Goal: Task Accomplishment & Management: Manage account settings

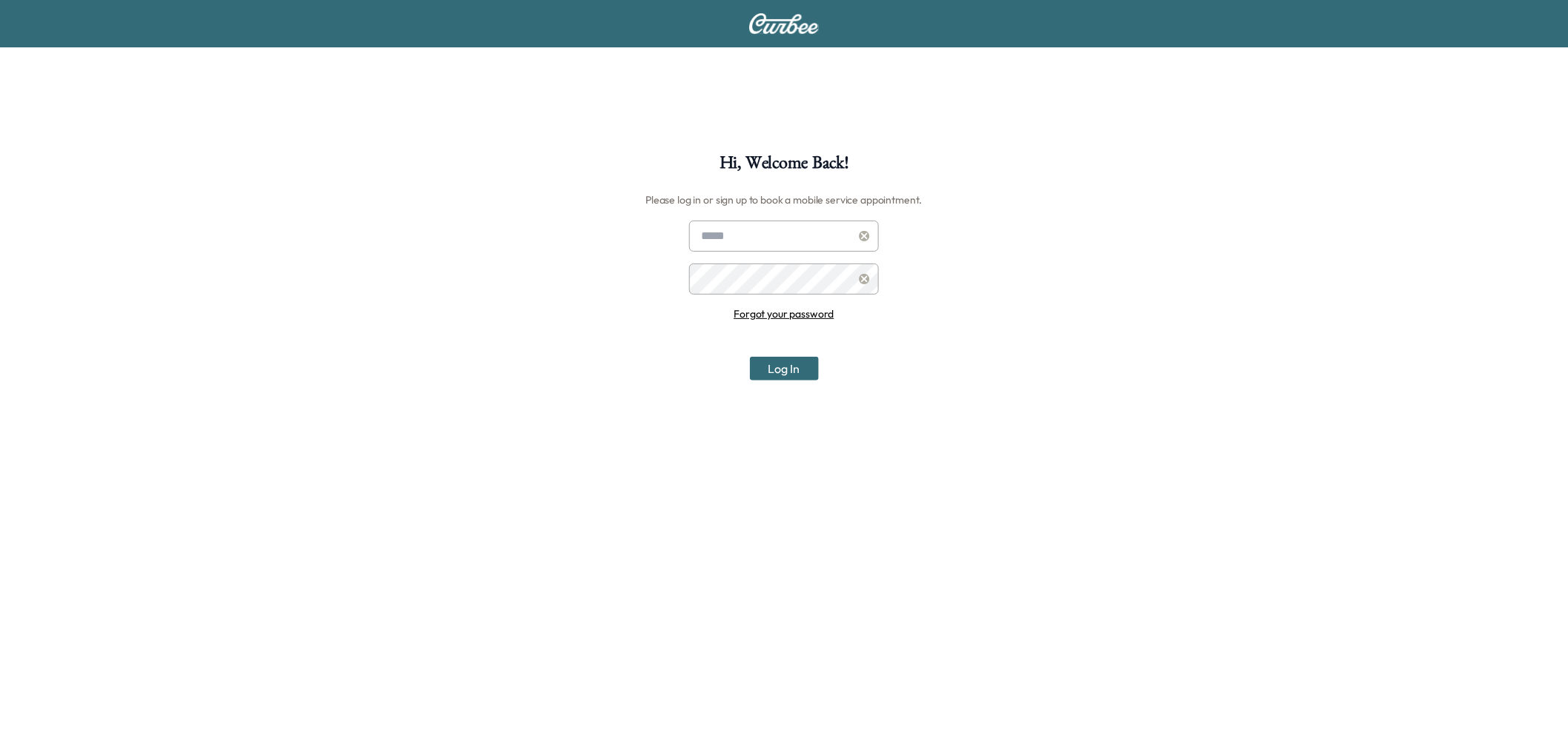
type input "**********"
click at [771, 360] on button "Log In" at bounding box center [784, 368] width 69 height 23
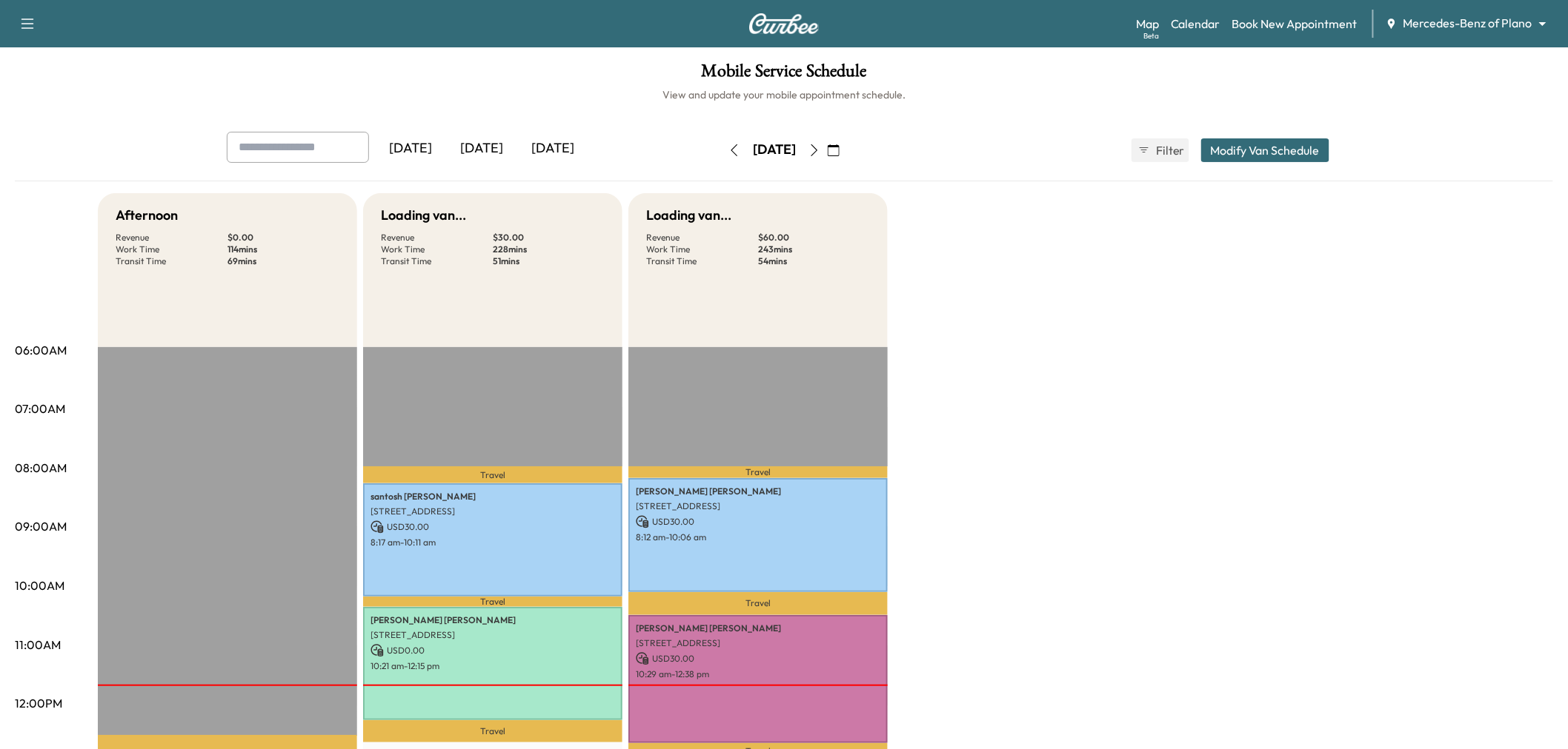
click at [1507, 31] on body "Support Log Out Map Beta Calendar Book New Appointment Mercedes-Benz of Plano *…" at bounding box center [784, 374] width 1568 height 749
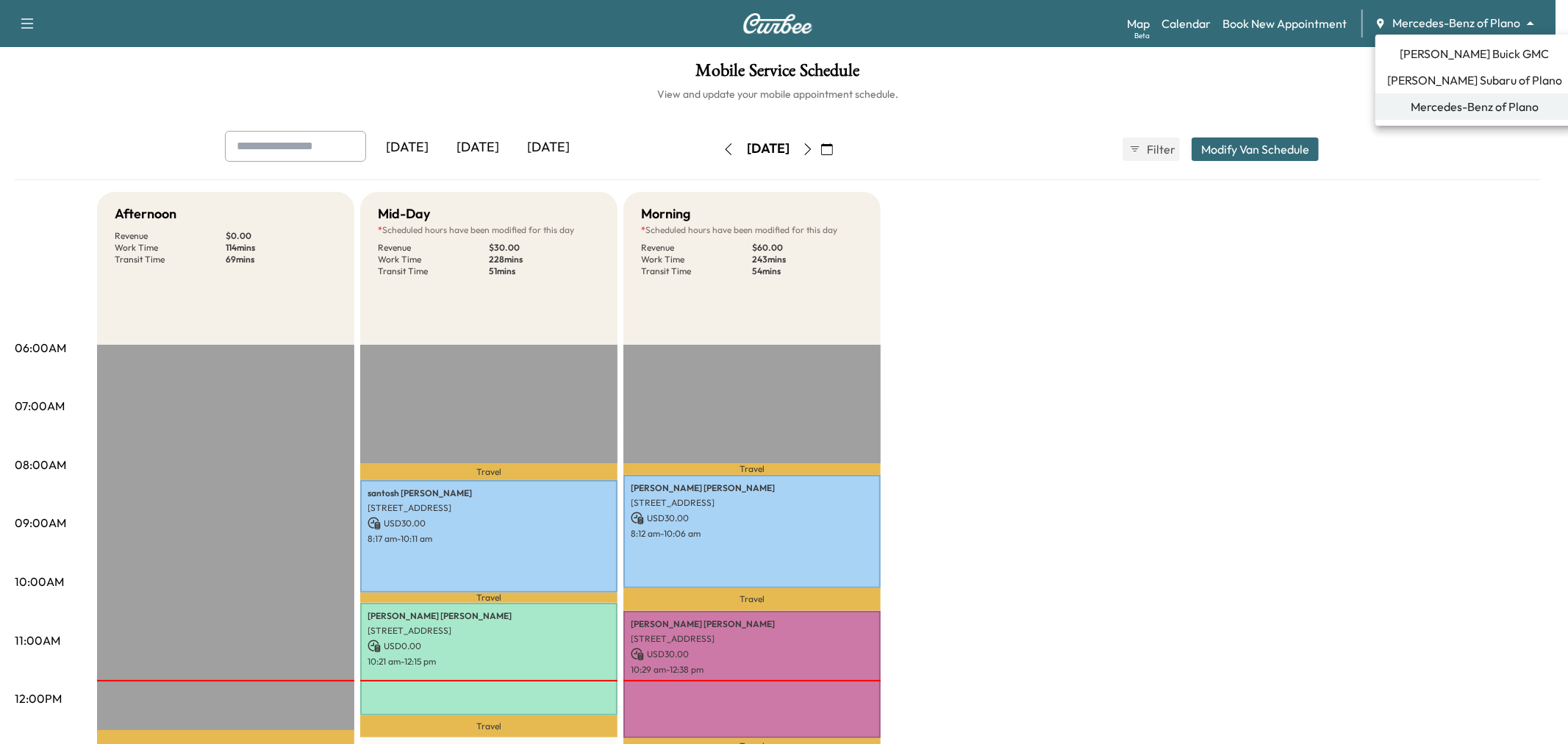
click at [1482, 70] on li "[PERSON_NAME] Subaru of Plano" at bounding box center [1474, 80] width 198 height 27
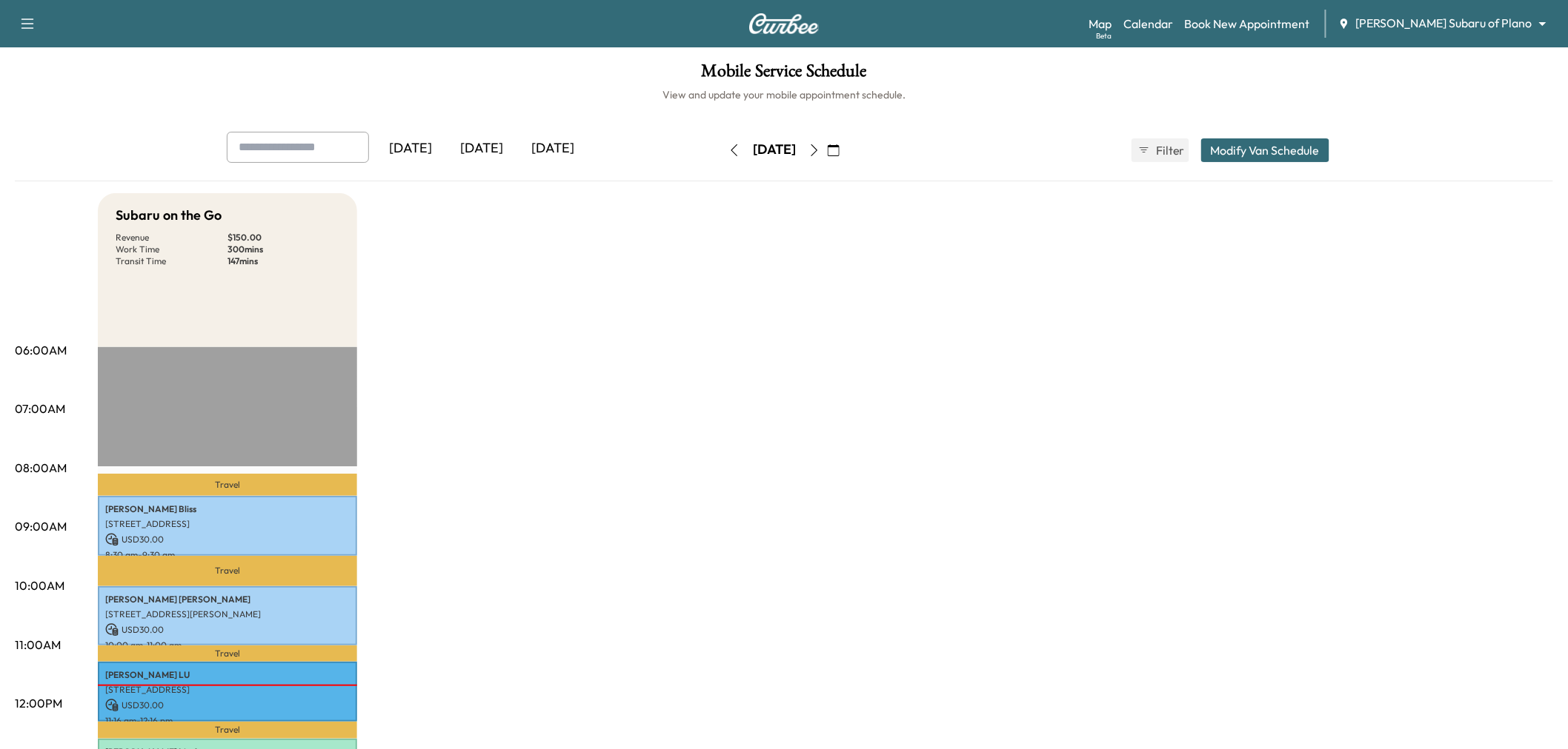
click at [507, 120] on div "Mobile Service Schedule View and update your mobile appointment schedule. [DATE…" at bounding box center [784, 683] width 1568 height 1271
click at [487, 141] on div "[DATE]" at bounding box center [481, 148] width 71 height 34
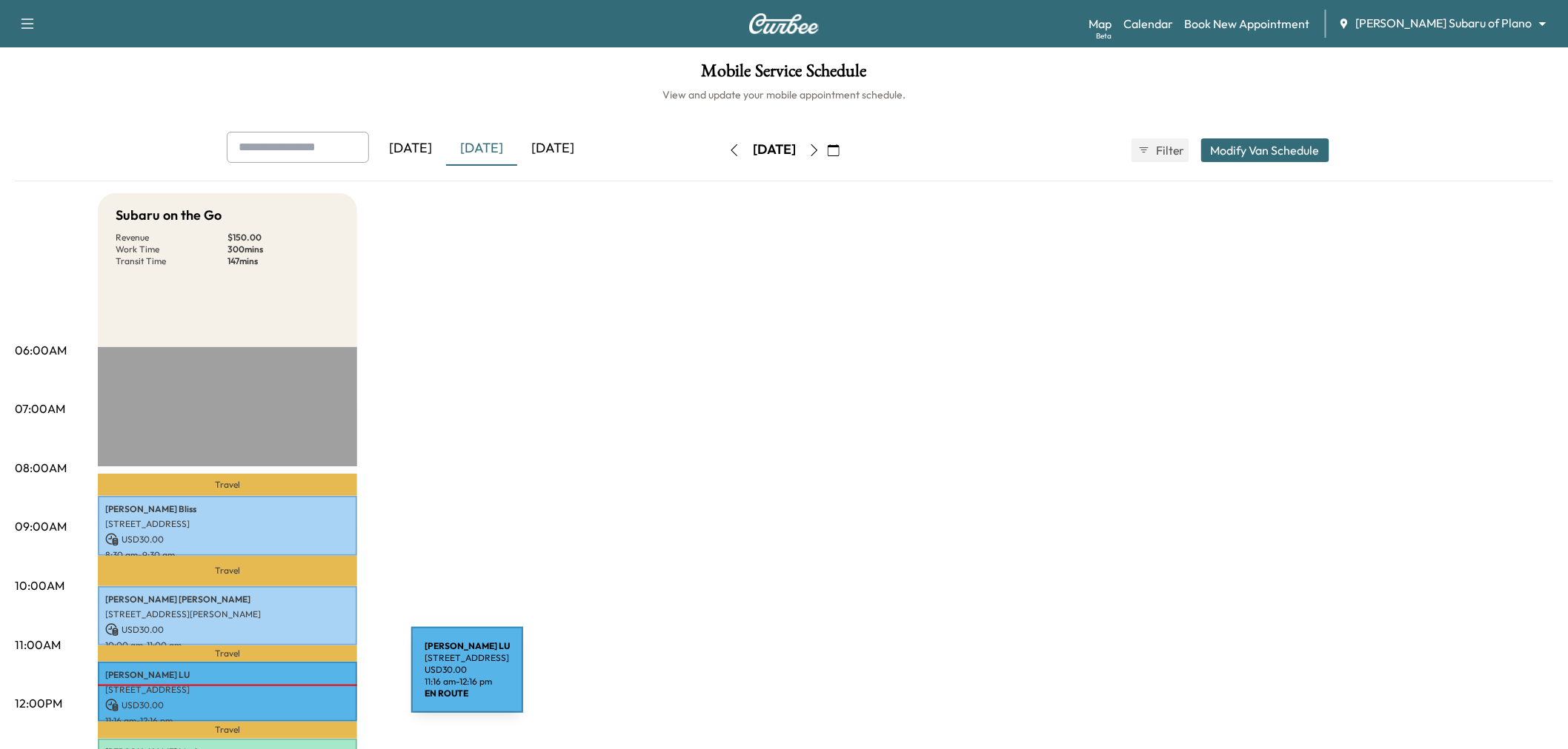
click at [300, 685] on p "[STREET_ADDRESS]" at bounding box center [228, 690] width 245 height 12
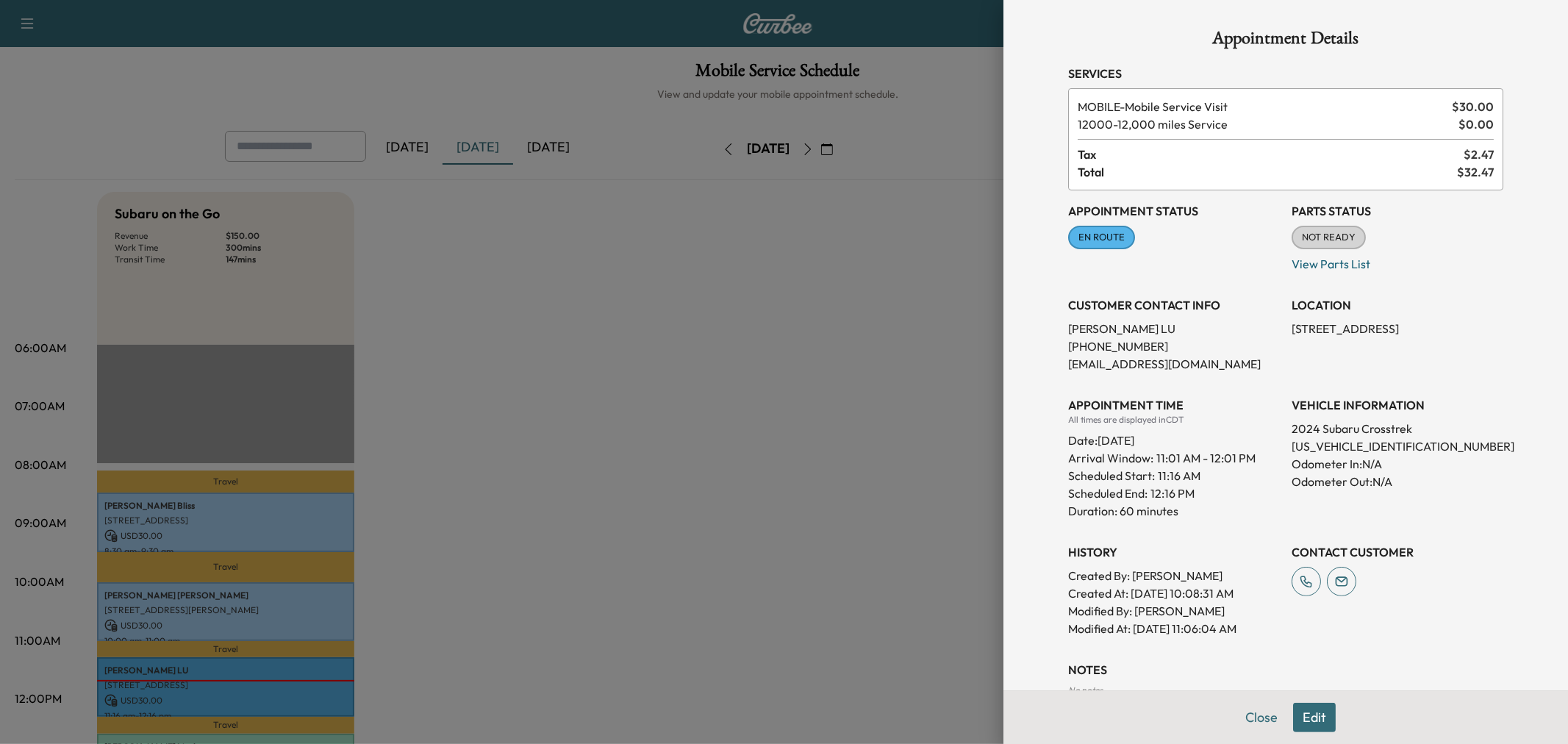
scroll to position [103, 0]
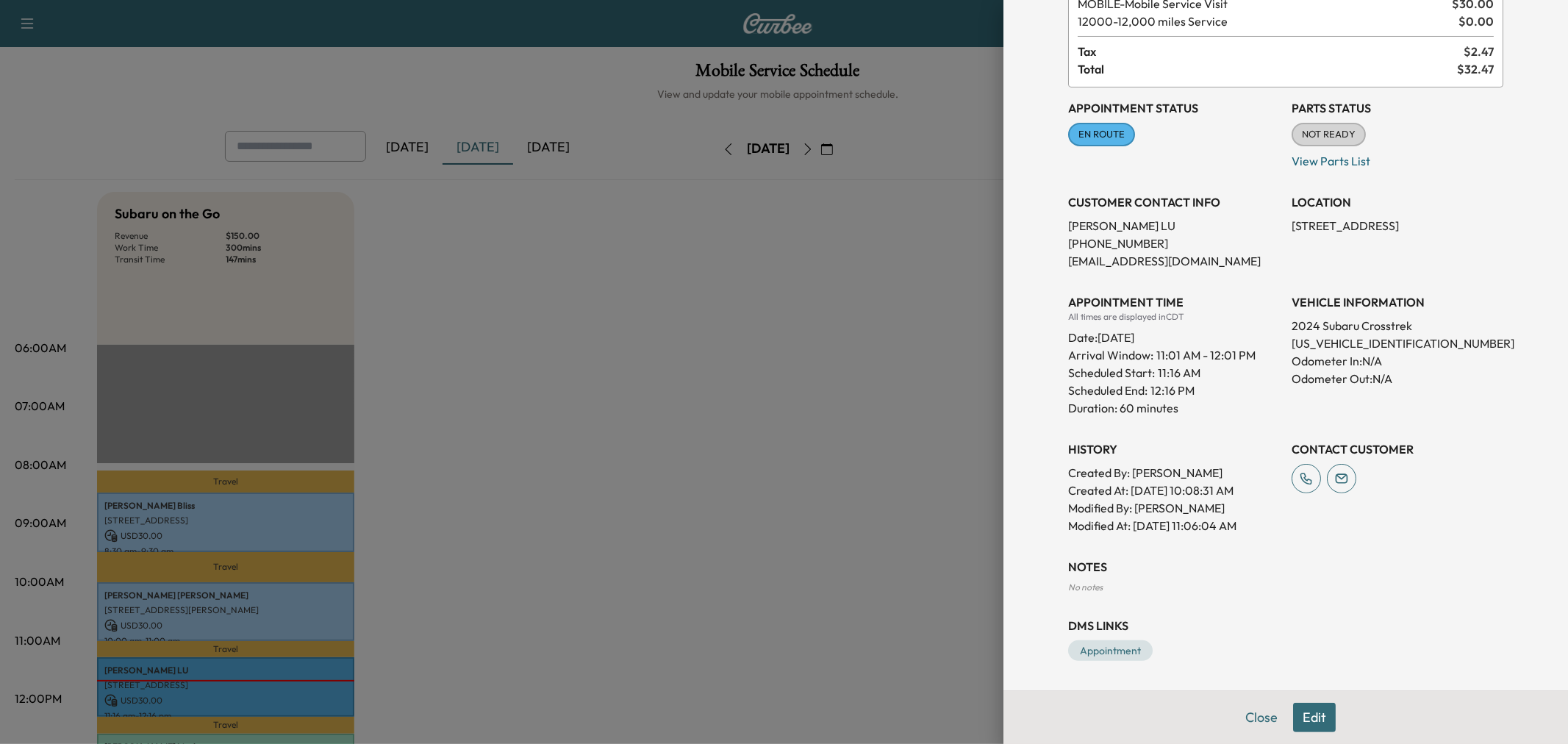
click at [1301, 715] on button "Edit" at bounding box center [1315, 718] width 43 height 30
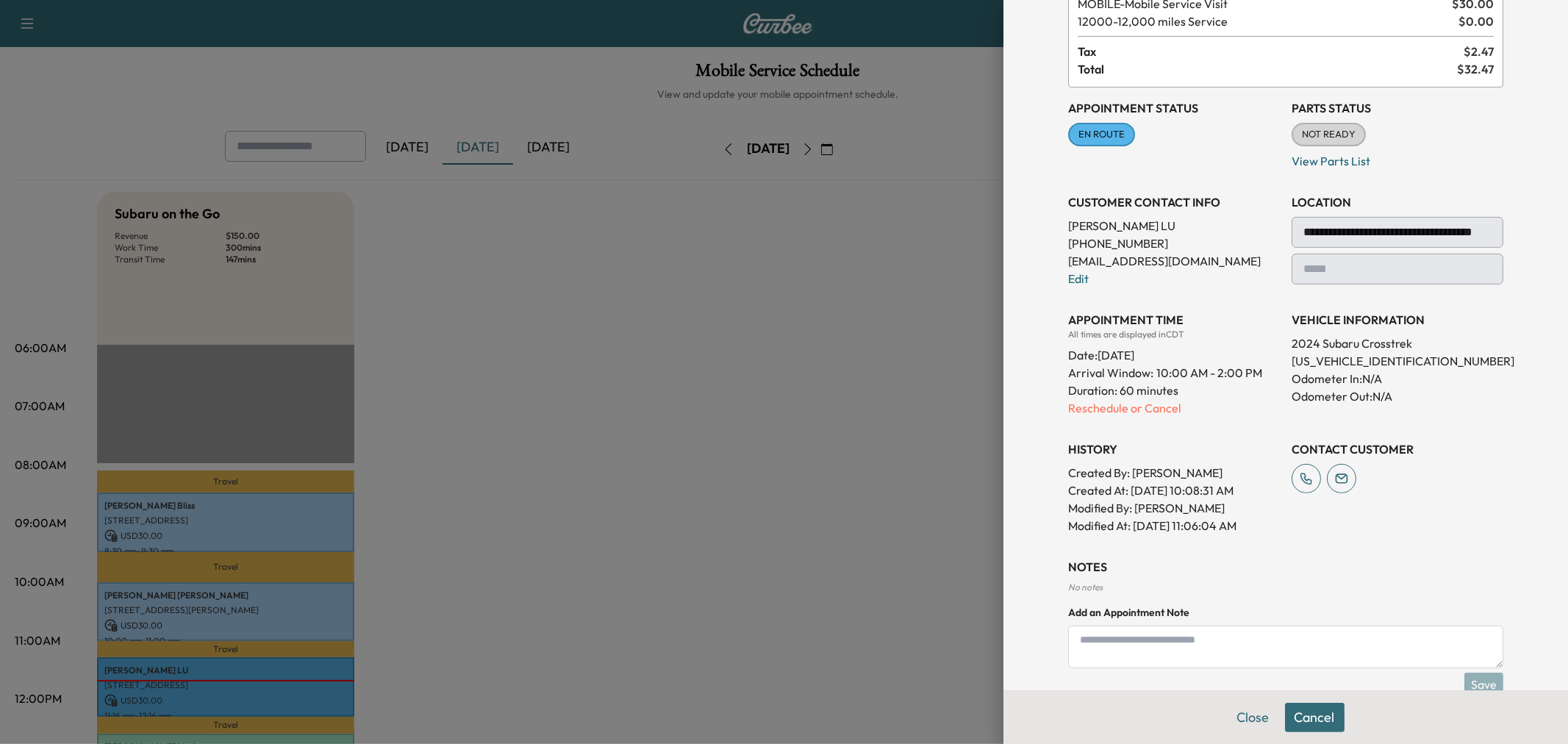
click at [1330, 250] on div "**********" at bounding box center [1397, 250] width 211 height 68
click at [1118, 409] on p "Reschedule or Cancel" at bounding box center [1174, 408] width 211 height 18
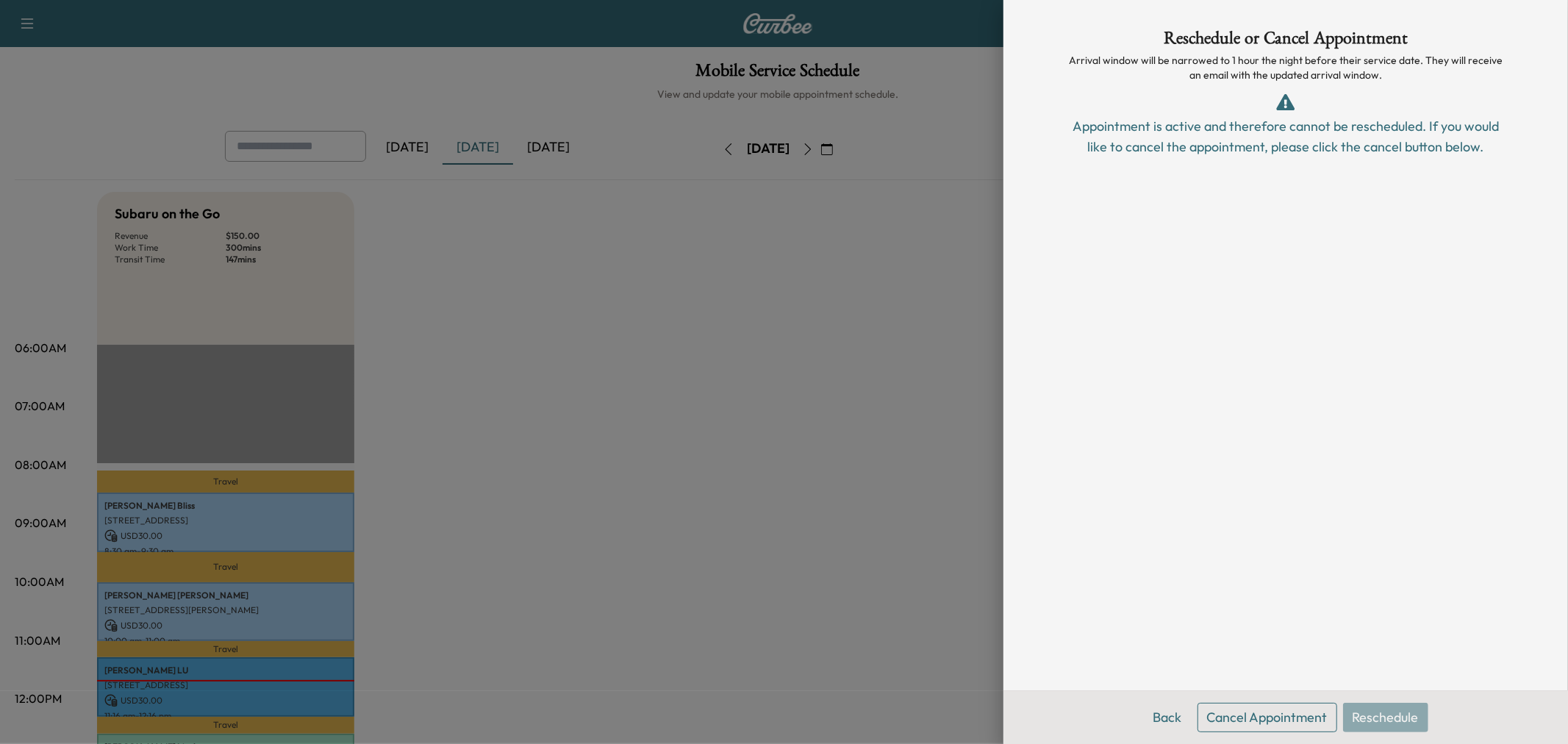
scroll to position [0, 0]
click at [1173, 718] on button "Back" at bounding box center [1168, 718] width 48 height 30
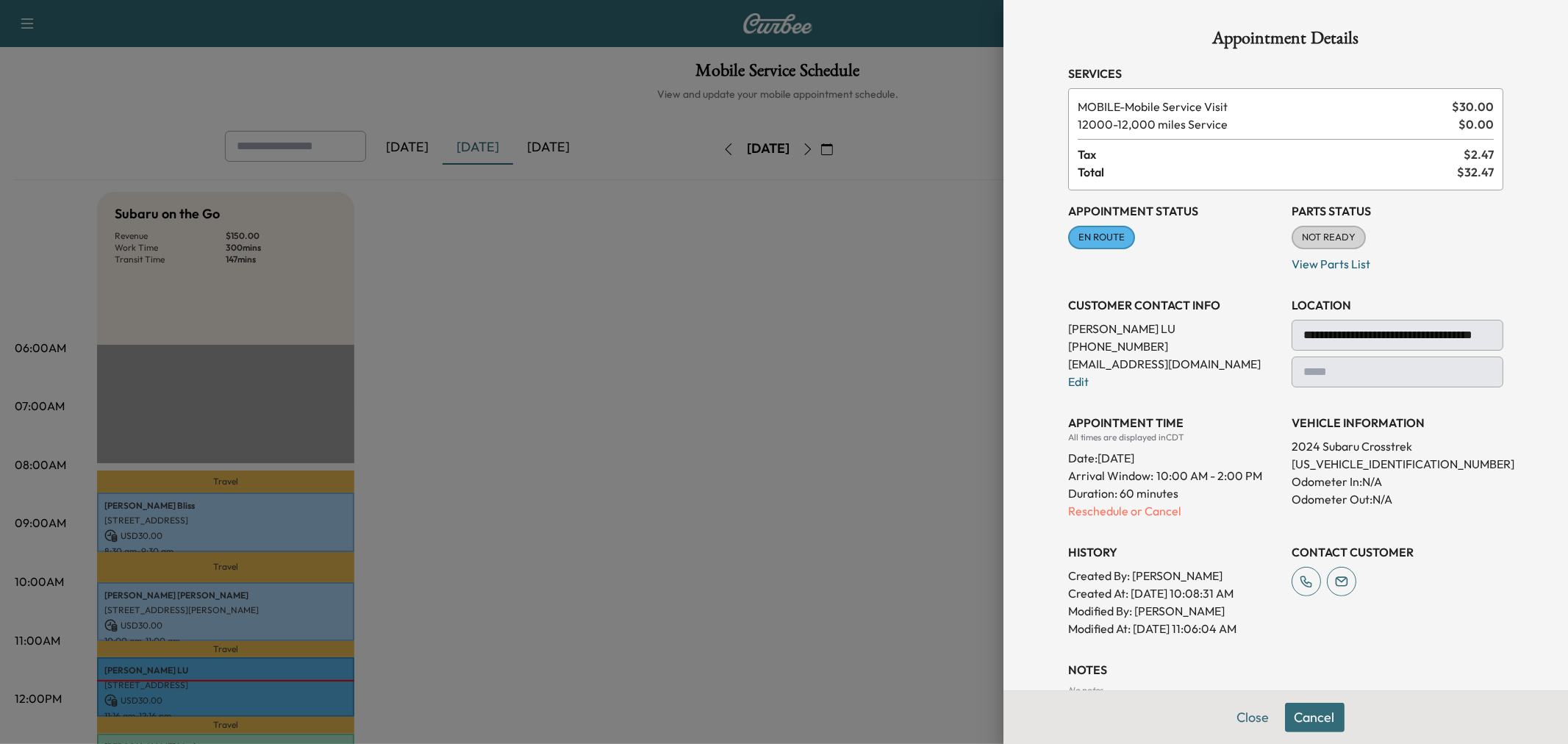
click at [822, 339] on div at bounding box center [784, 372] width 1568 height 744
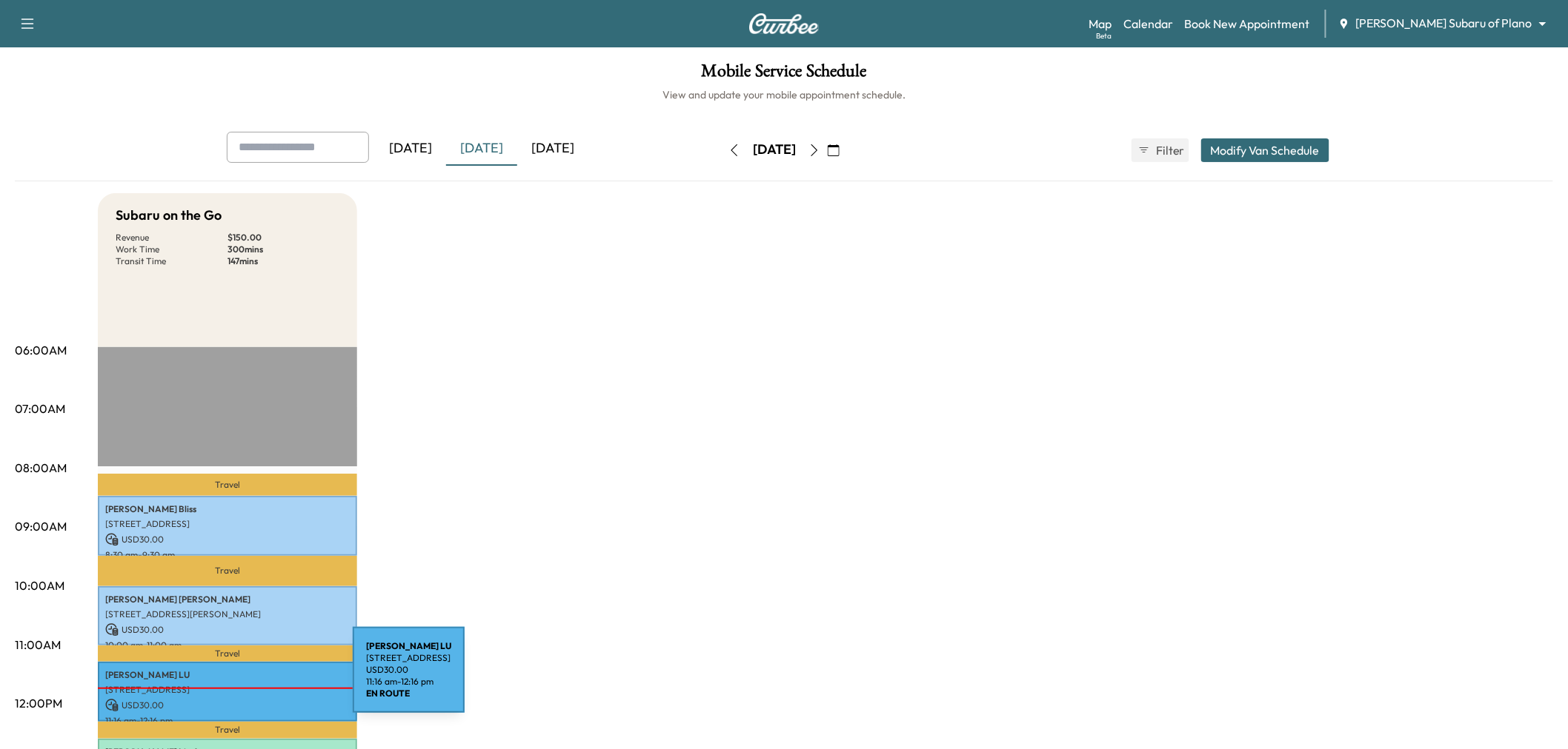
click at [241, 685] on p "[STREET_ADDRESS]" at bounding box center [228, 690] width 245 height 12
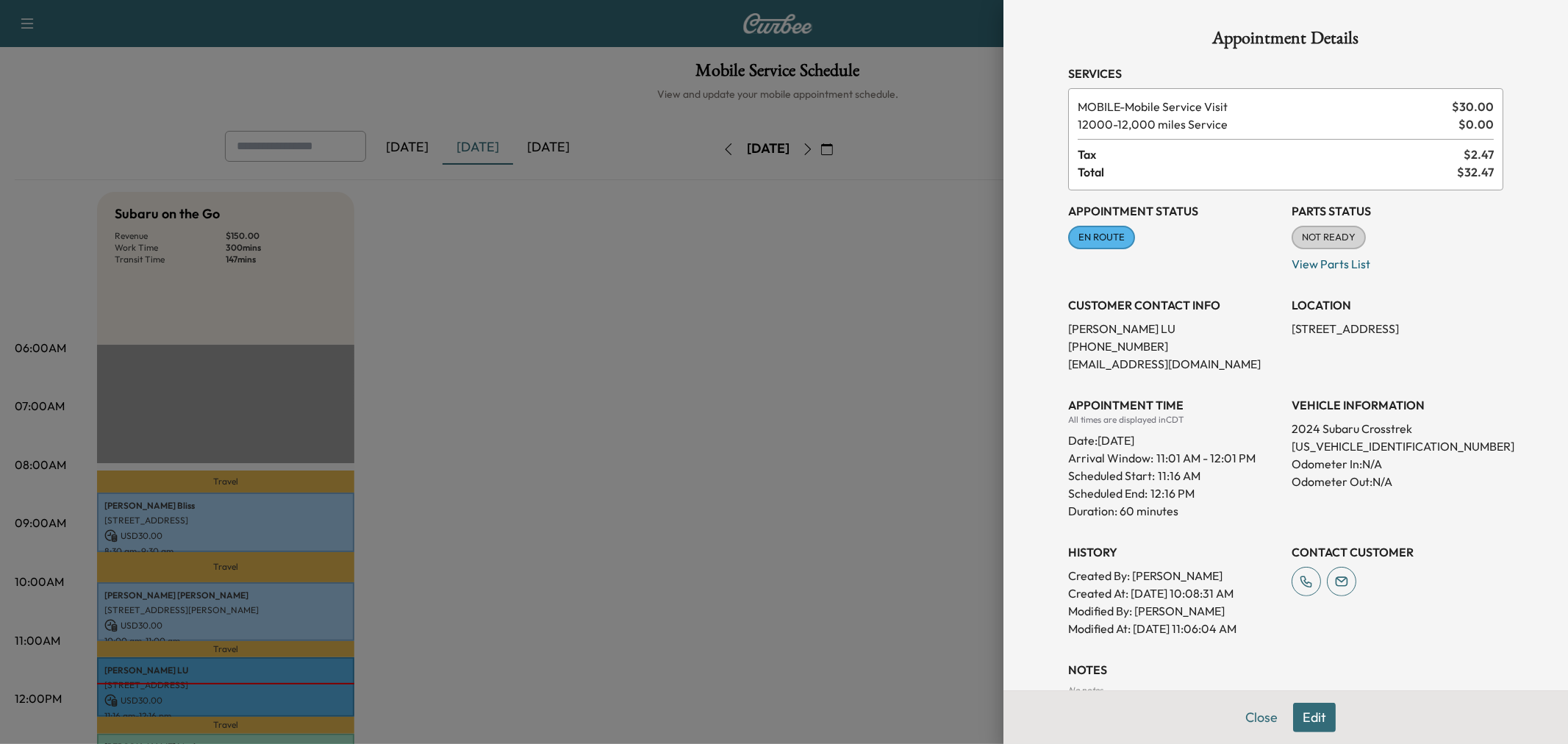
drag, startPoint x: 1269, startPoint y: 327, endPoint x: 1478, endPoint y: 346, distance: 209.9
click at [1478, 346] on div "Appointment Status EN ROUTE Mark as Not Ready Parts Status NOT READY Mark as Re…" at bounding box center [1285, 414] width 435 height 447
click at [1348, 346] on div "LOCATION [STREET_ADDRESS]" at bounding box center [1397, 328] width 211 height 88
click at [1330, 327] on p "[STREET_ADDRESS]" at bounding box center [1397, 328] width 211 height 18
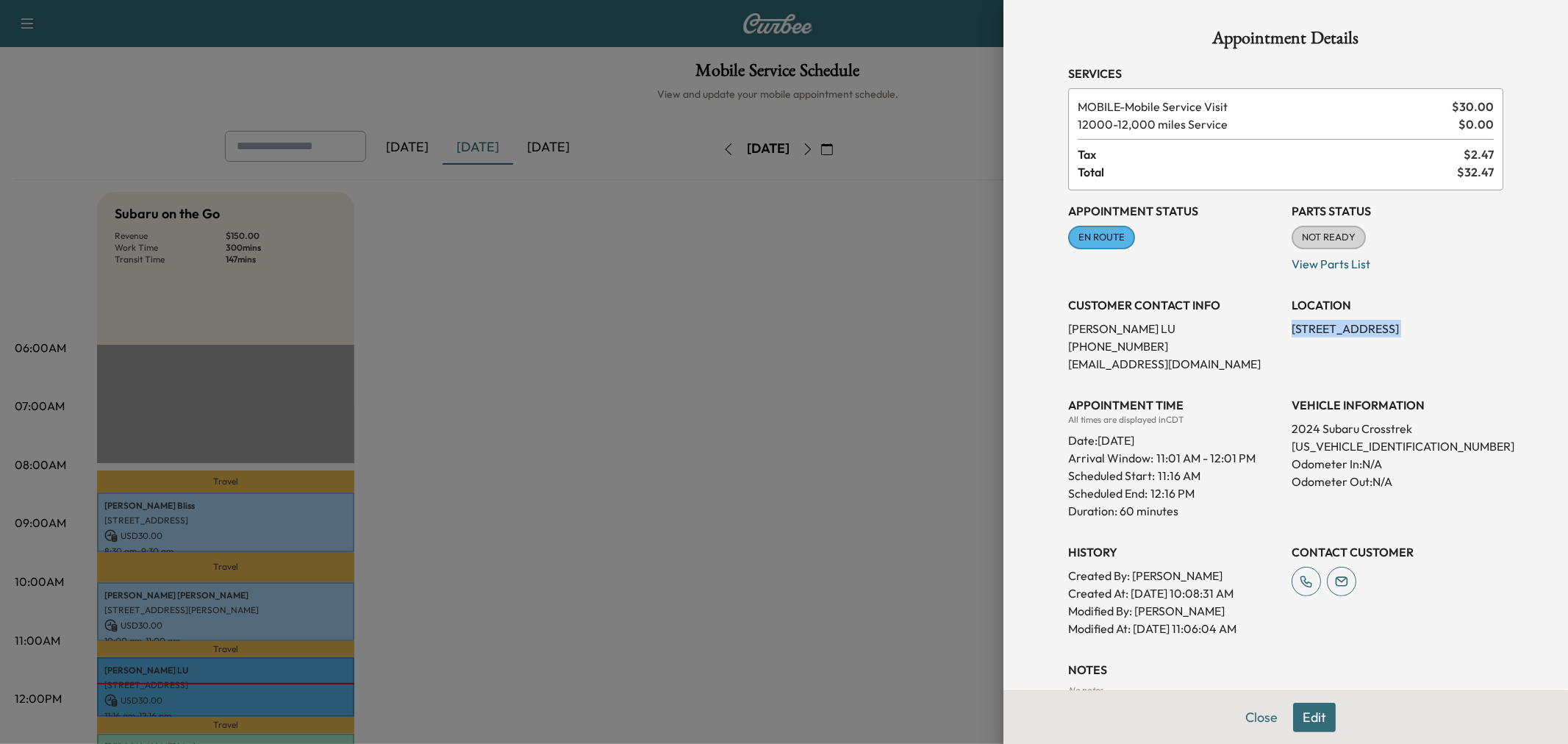
click at [1330, 327] on p "[STREET_ADDRESS]" at bounding box center [1397, 328] width 211 height 18
copy p "[STREET_ADDRESS]"
